Goal: Information Seeking & Learning: Learn about a topic

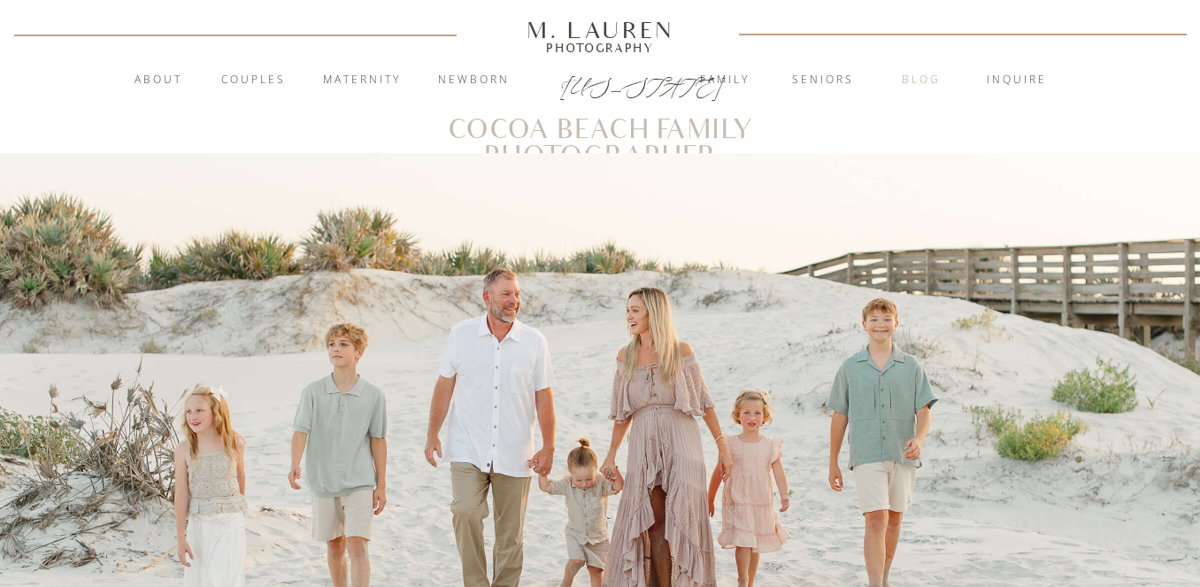
click at [918, 72] on nav "blog" at bounding box center [922, 81] width 96 height 18
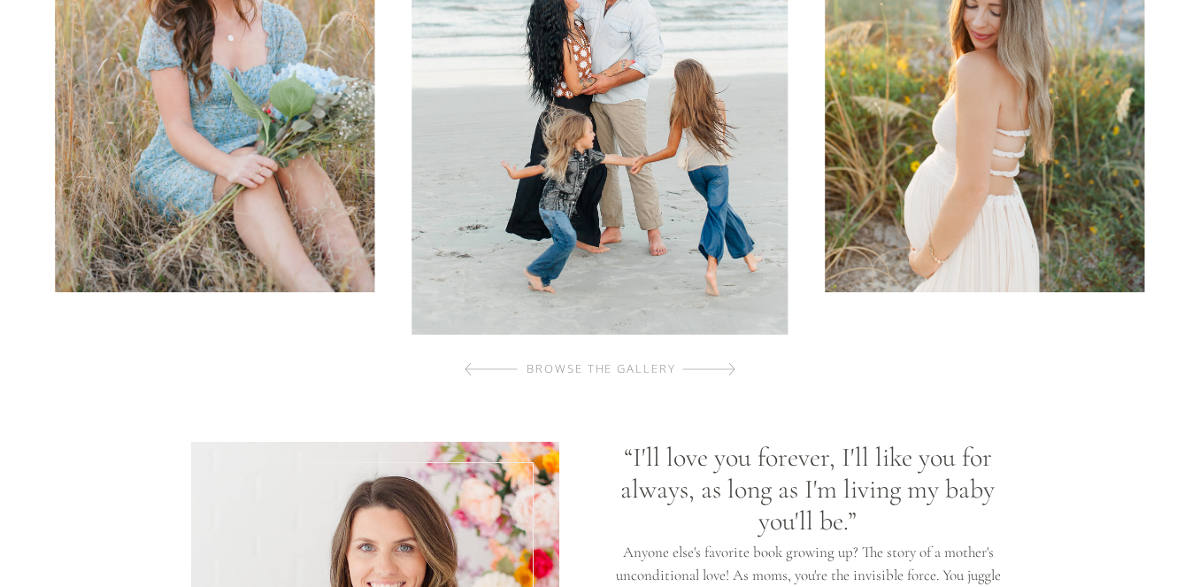
scroll to position [1184, 0]
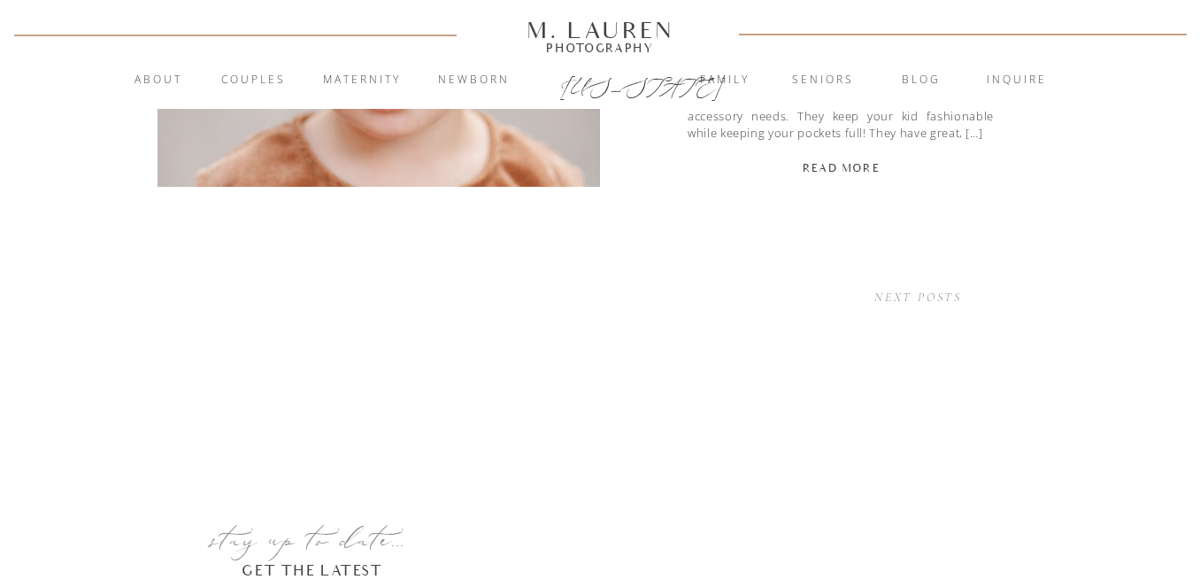
scroll to position [4877, 0]
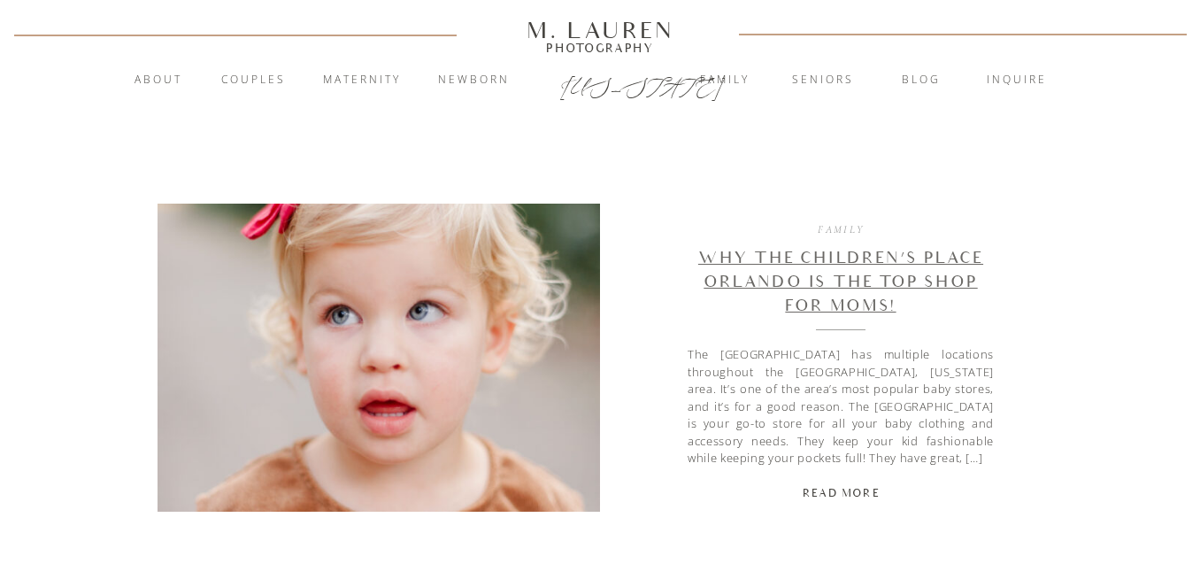
click at [856, 257] on link "Why The Children’s Place Orlando is the Top Shop for Moms!" at bounding box center [840, 282] width 285 height 66
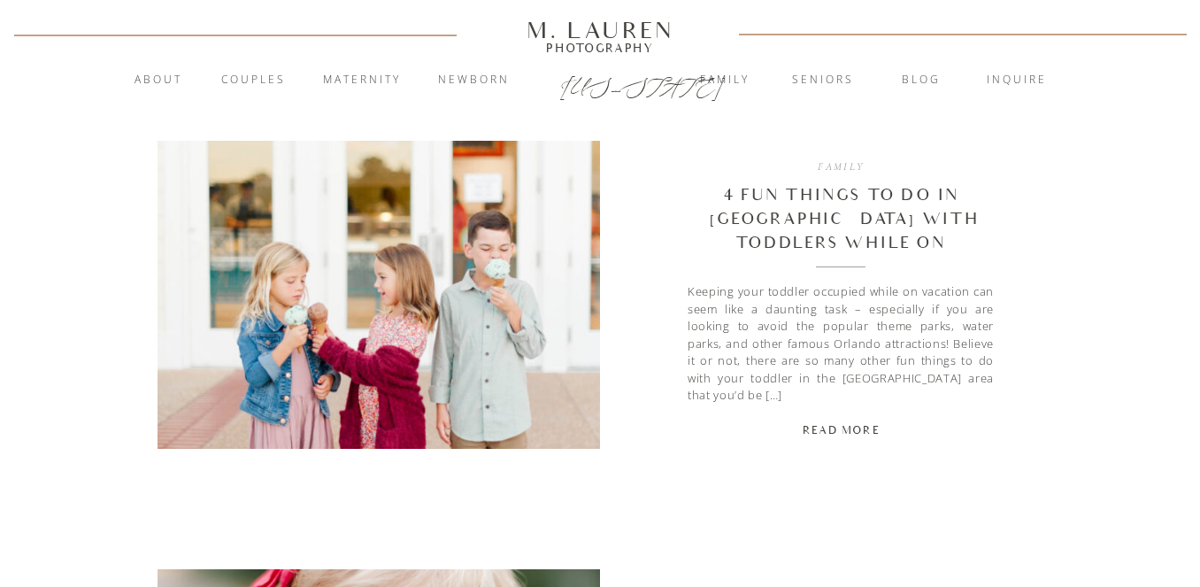
scroll to position [4507, 0]
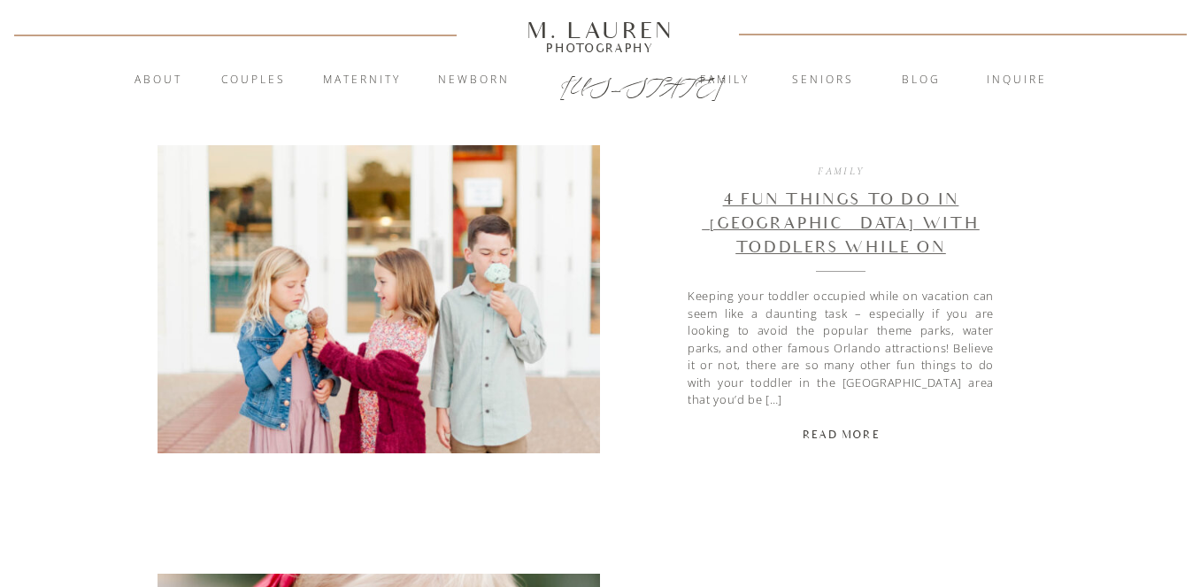
click at [760, 227] on link "4 Fun Things To Do In [GEOGRAPHIC_DATA] With Toddlers While on Vacation!!" at bounding box center [841, 235] width 278 height 90
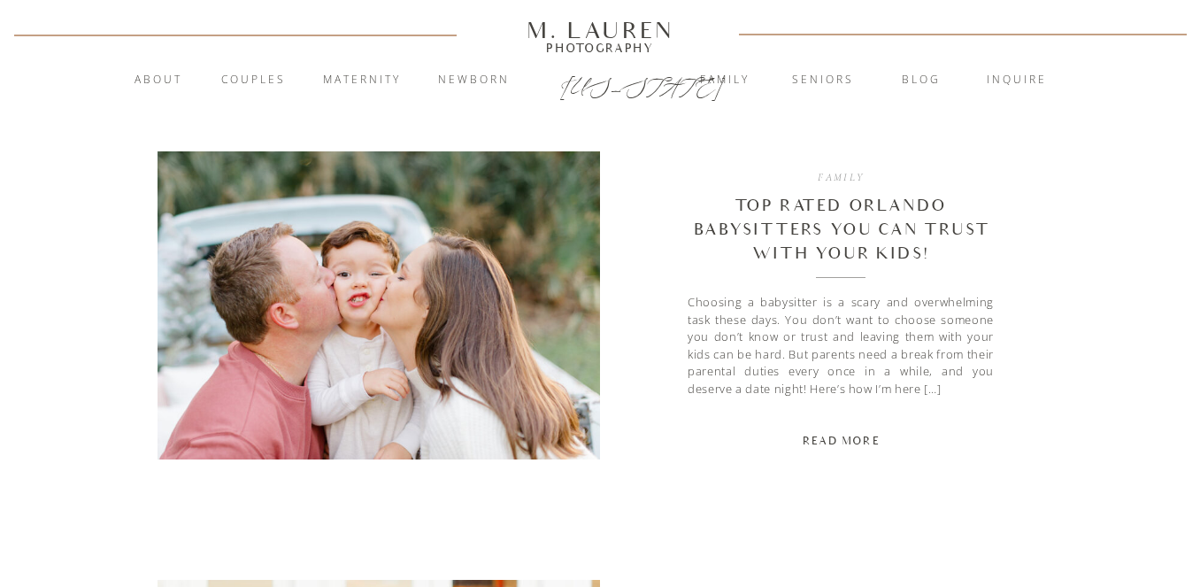
scroll to position [3923, 0]
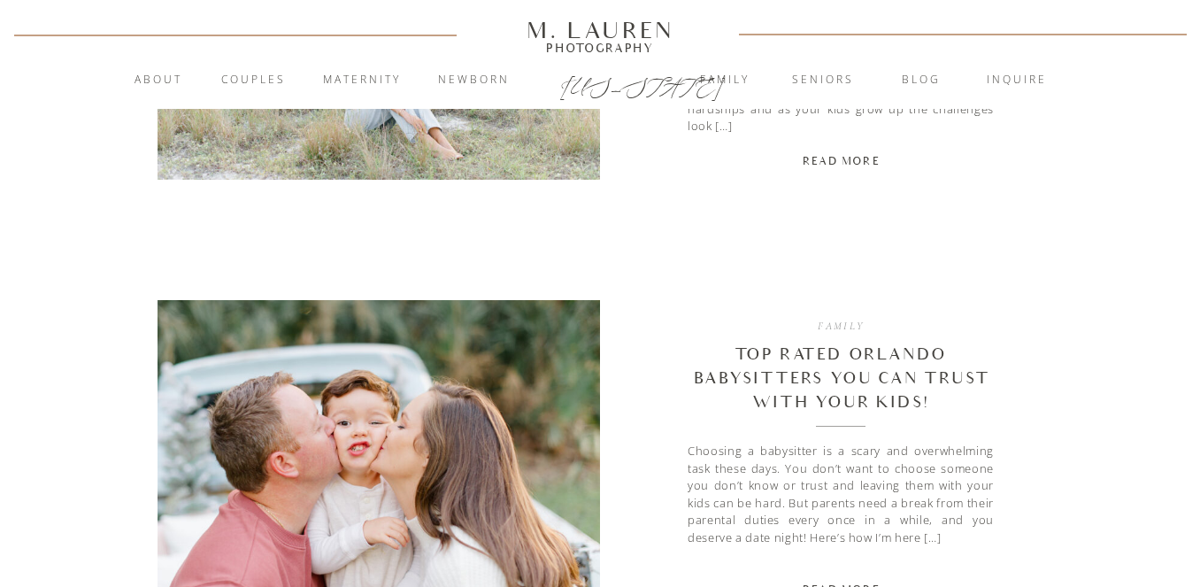
click at [764, 365] on h2 "Top Rated Orlando Babysitters You Can Trust With Your Kids!" at bounding box center [841, 379] width 306 height 72
click at [765, 356] on link "Top Rated Orlando Babysitters You Can Trust With Your Kids!" at bounding box center [841, 378] width 295 height 66
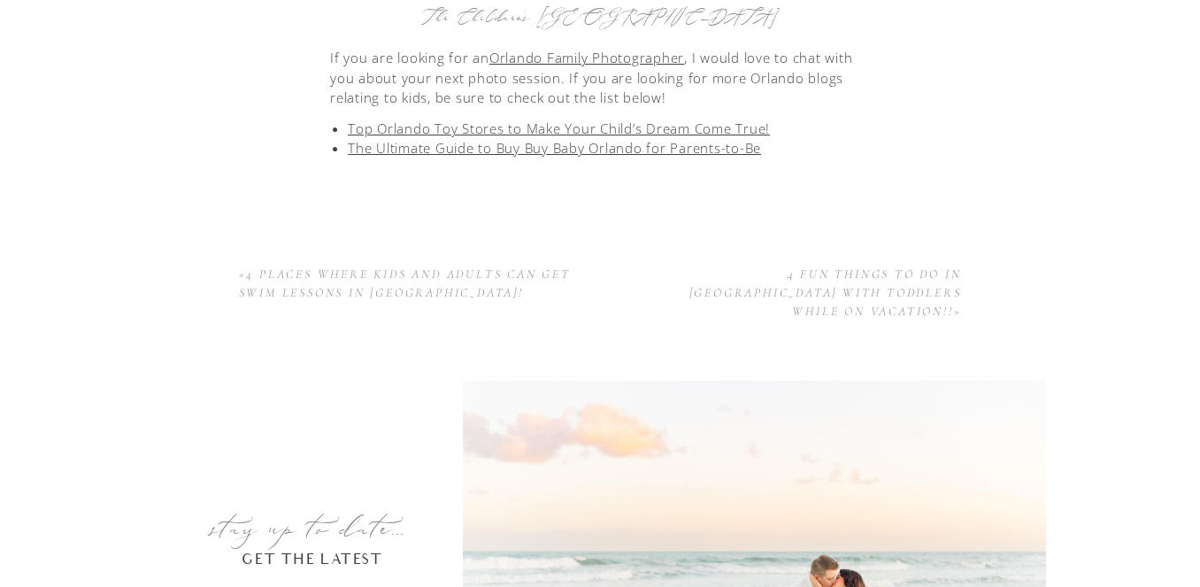
scroll to position [3434, 0]
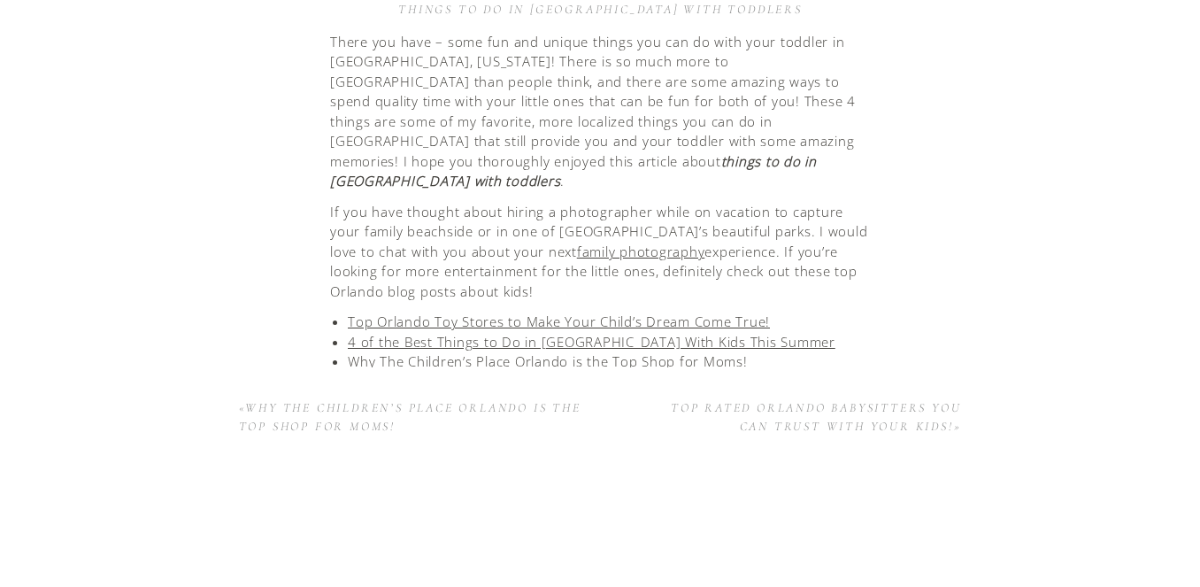
scroll to position [4048, 0]
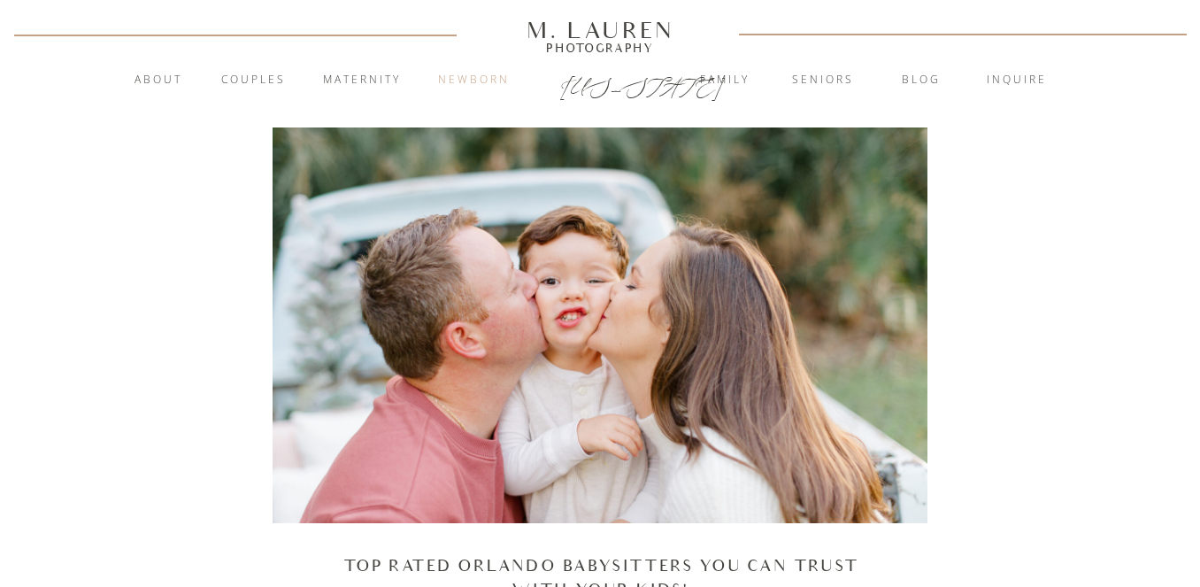
click at [481, 81] on nav "Newborn" at bounding box center [474, 81] width 96 height 18
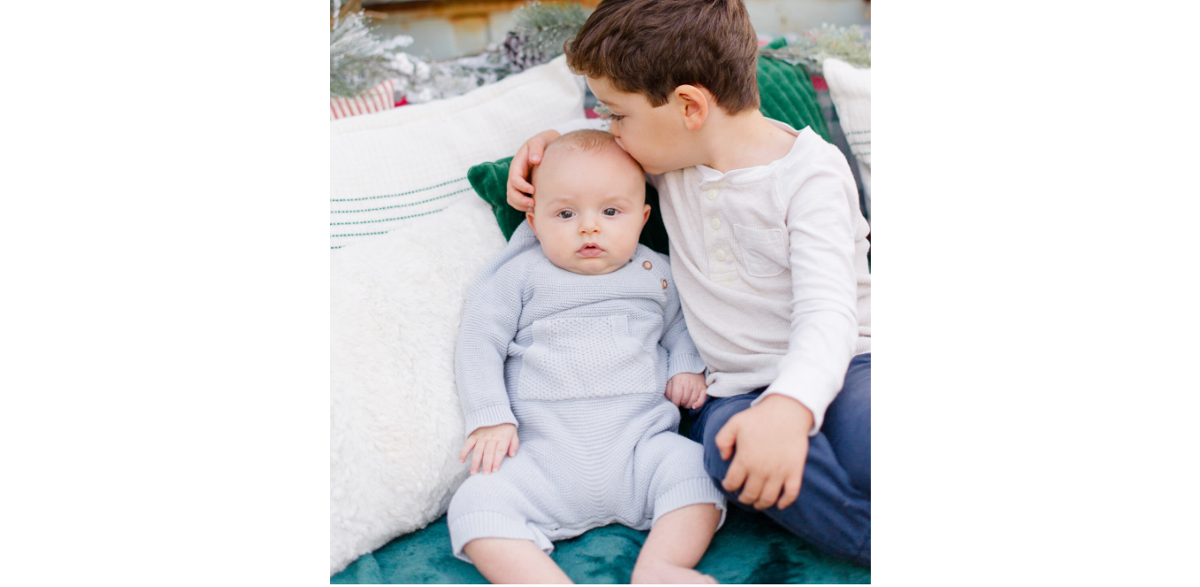
scroll to position [1142, 0]
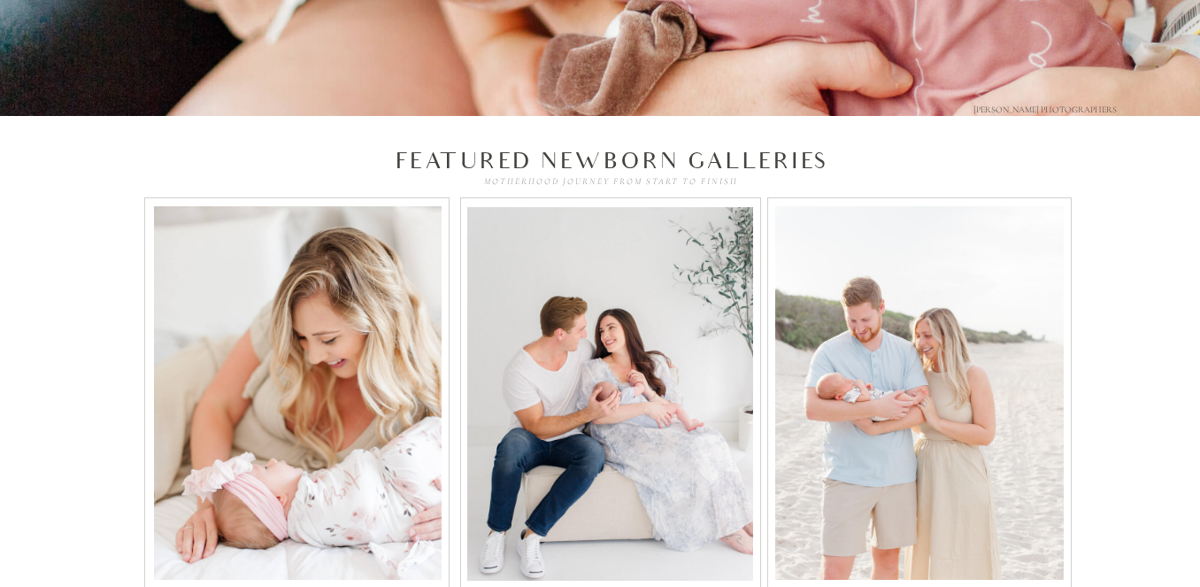
scroll to position [6458, 0]
